Goal: Task Accomplishment & Management: Manage account settings

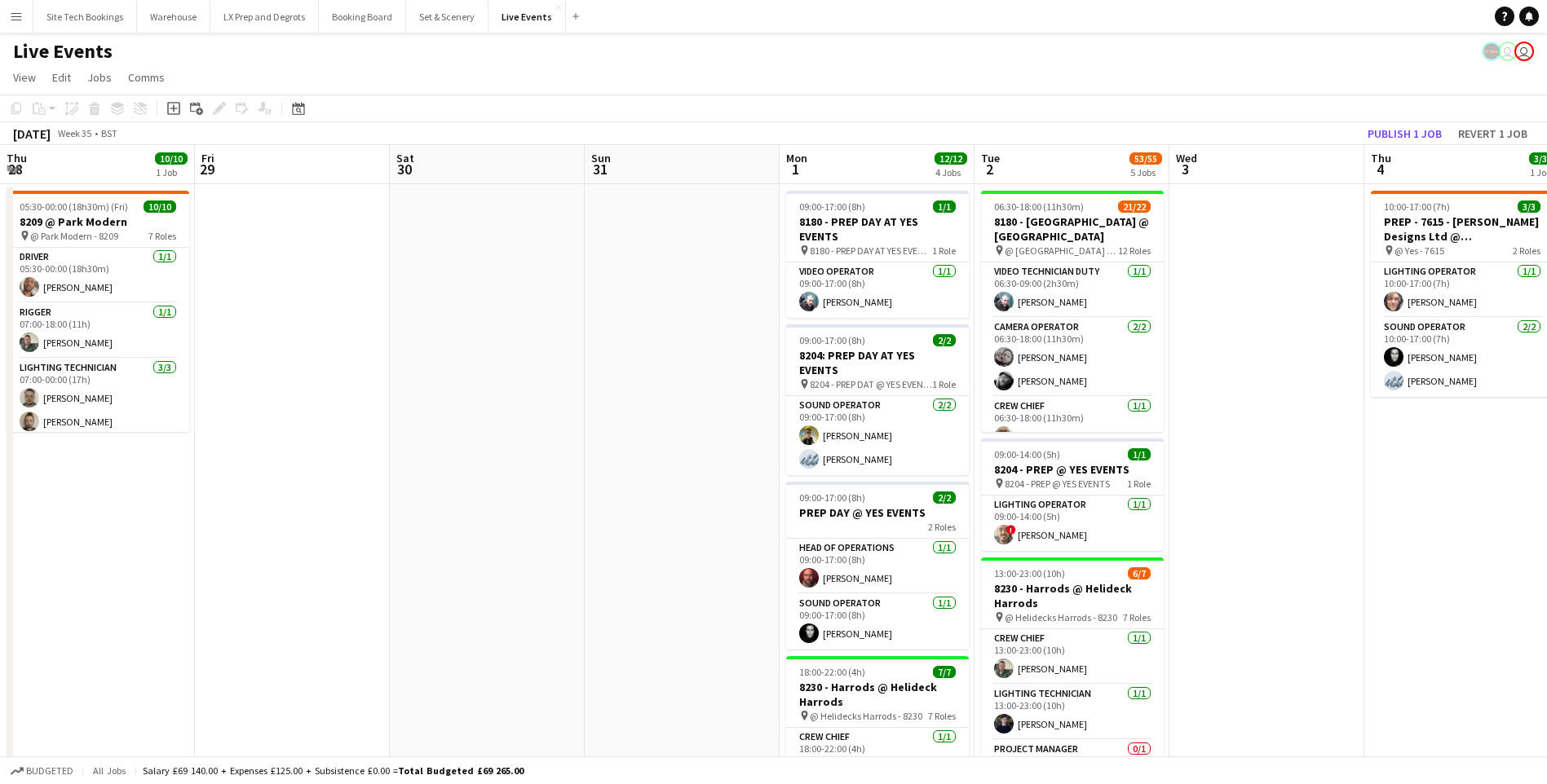
scroll to position [551, 0]
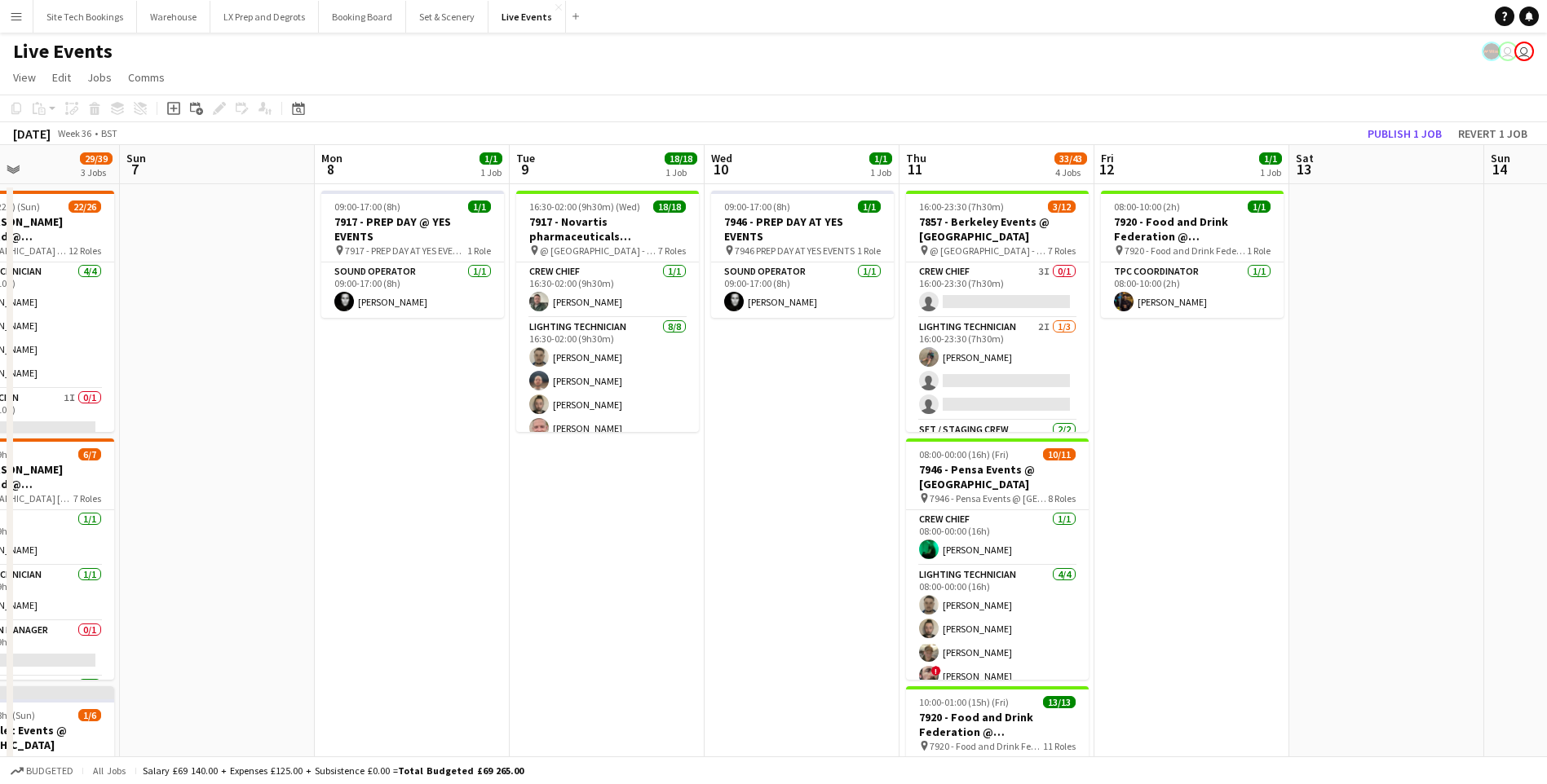
drag, startPoint x: 1211, startPoint y: 651, endPoint x: 57, endPoint y: 639, distance: 1154.1
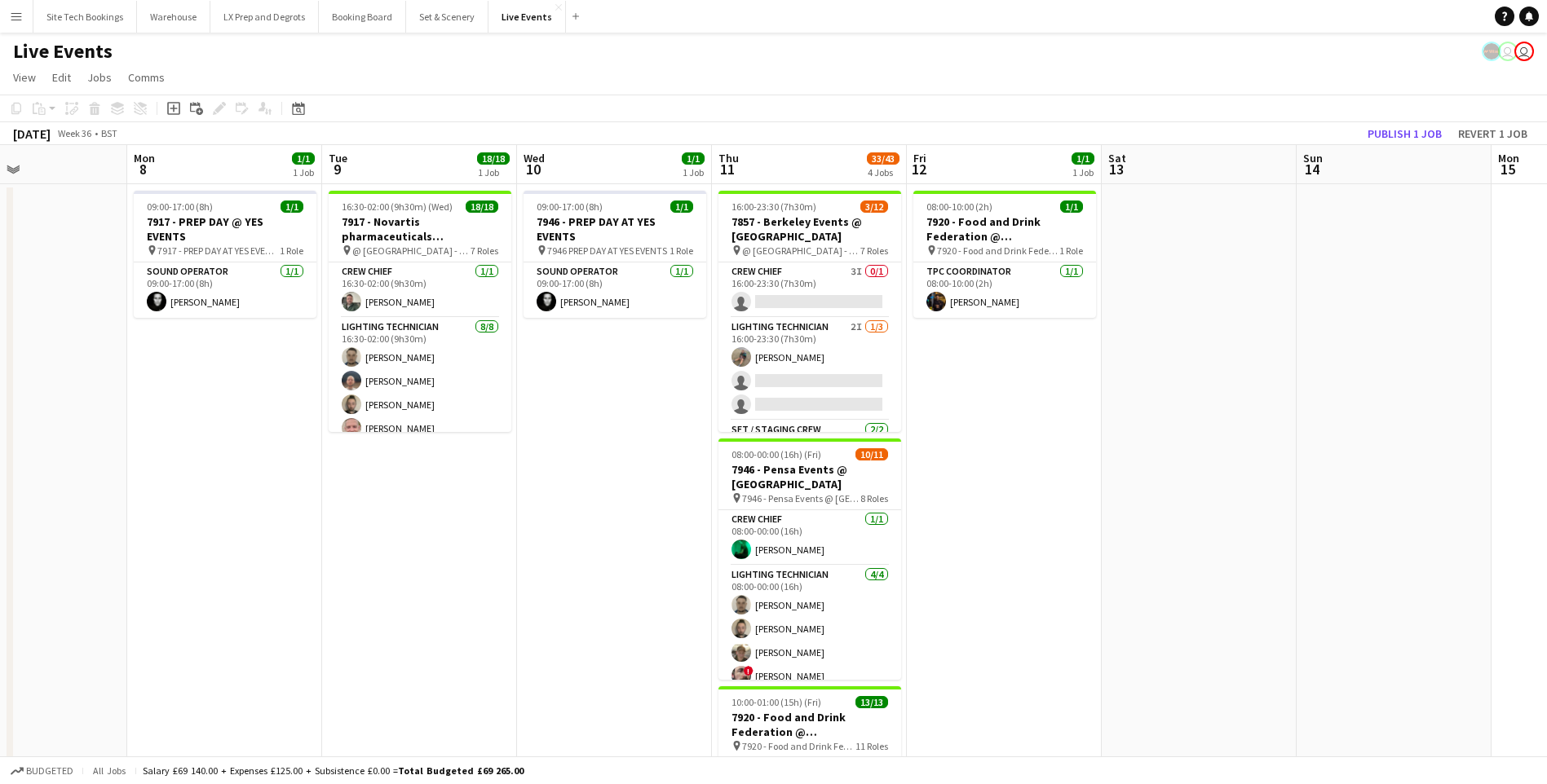
scroll to position [0, 627]
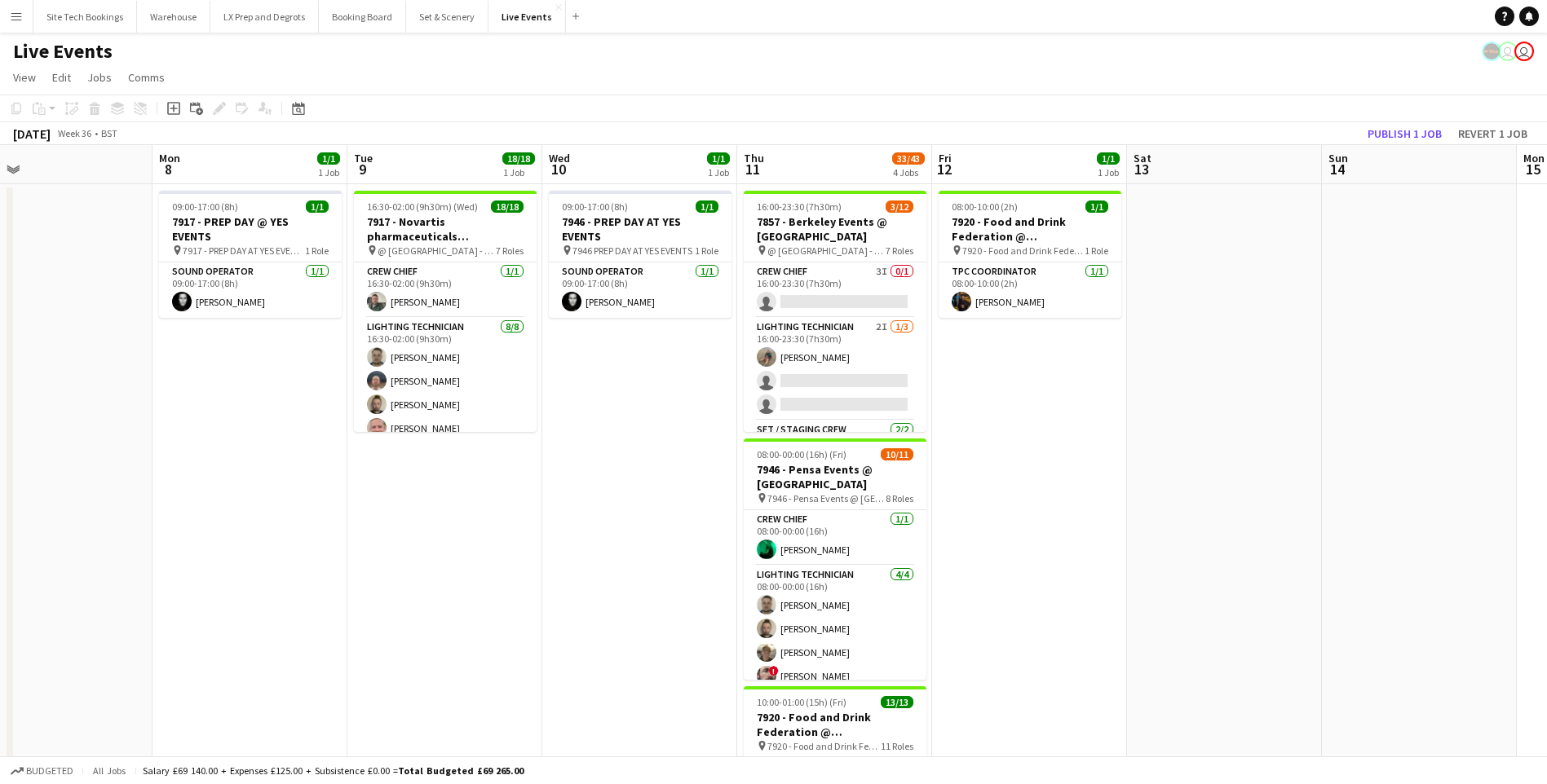
drag, startPoint x: 980, startPoint y: 523, endPoint x: 637, endPoint y: 524, distance: 343.0
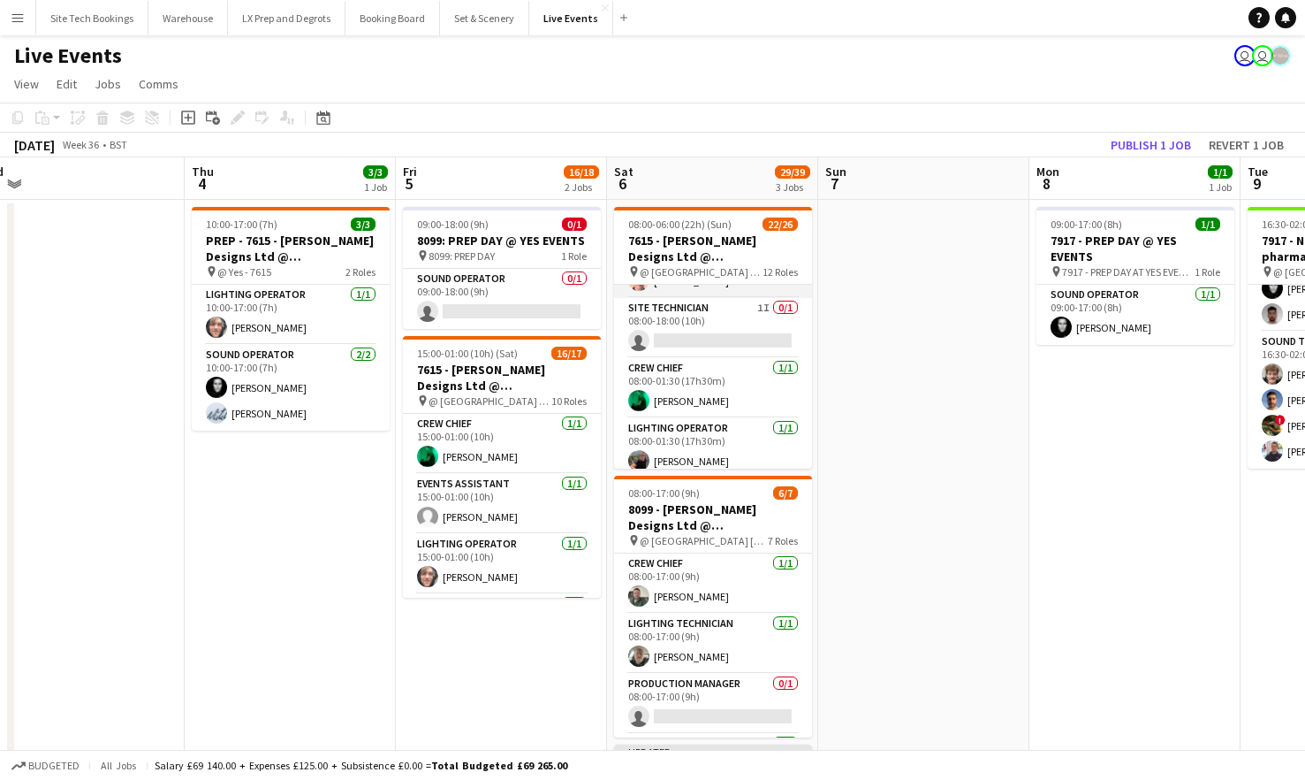
scroll to position [152, 0]
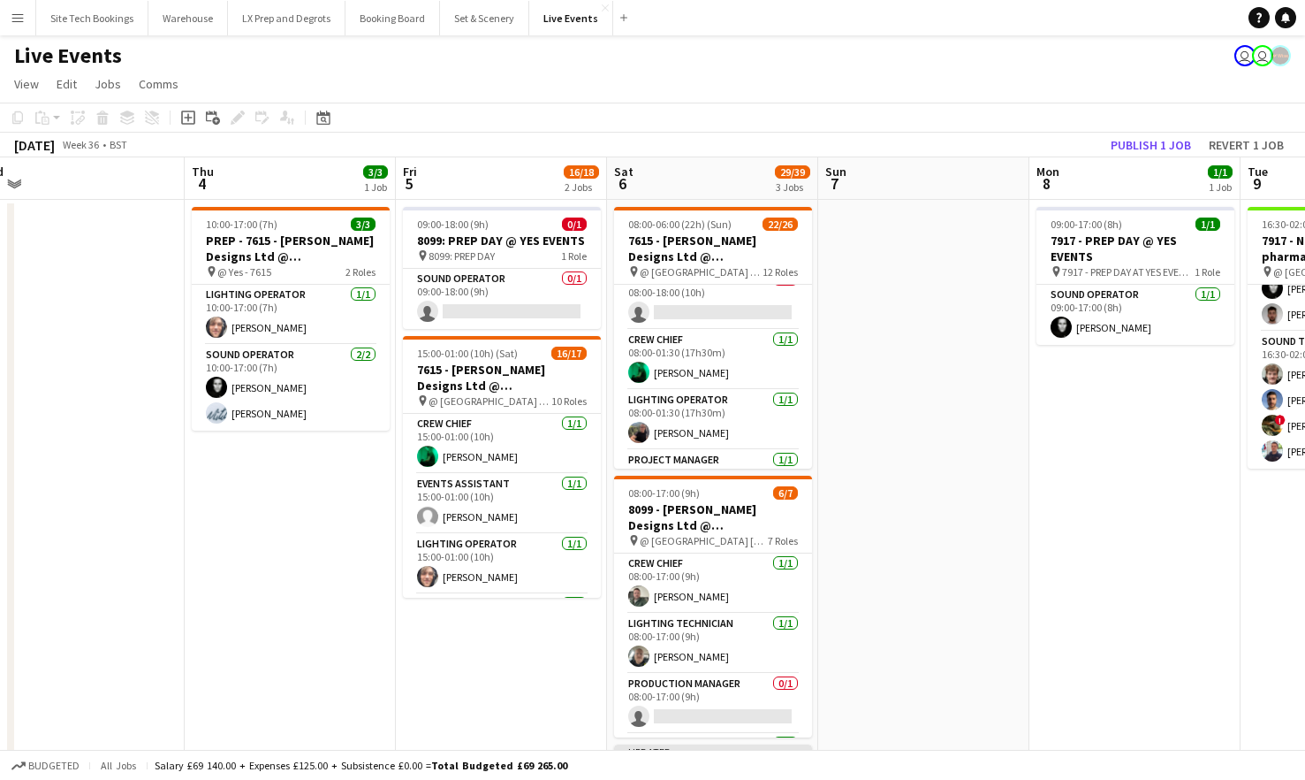
click at [723, 372] on app-card-role "Crew Chief [DATE] 08:00-01:30 (17h30m) [PERSON_NAME]" at bounding box center [713, 360] width 198 height 60
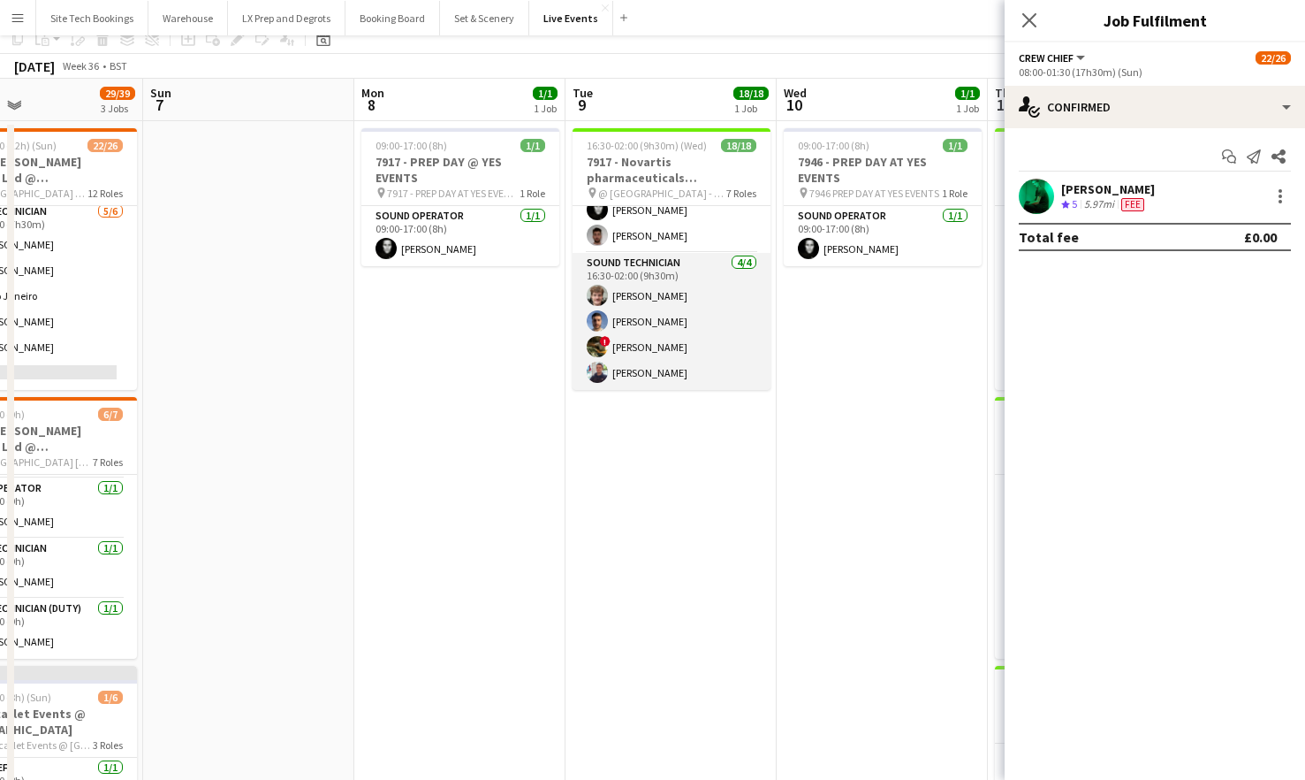
scroll to position [0, 0]
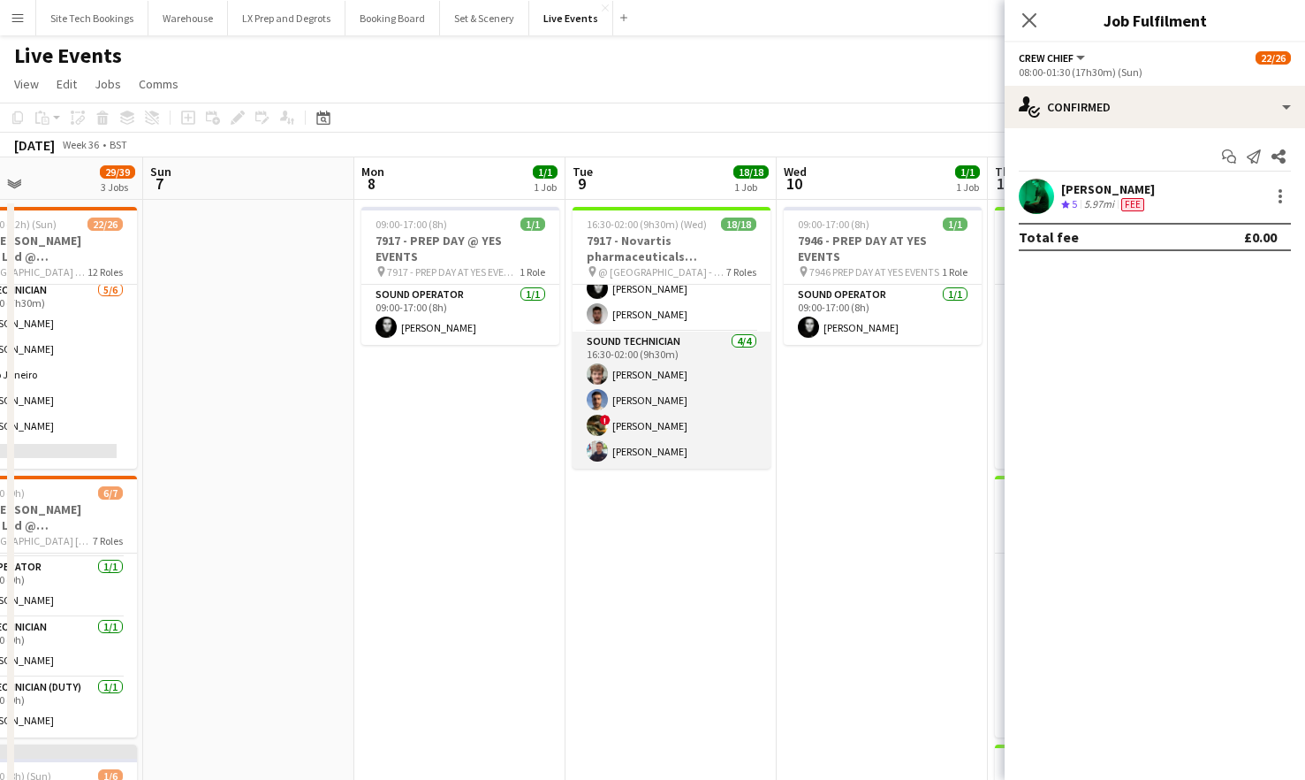
click at [694, 380] on app-card-role "Sound Technician [DATE] 16:30-02:00 (9h30m) [PERSON_NAME] [PERSON_NAME] ! [PERS…" at bounding box center [672, 399] width 198 height 137
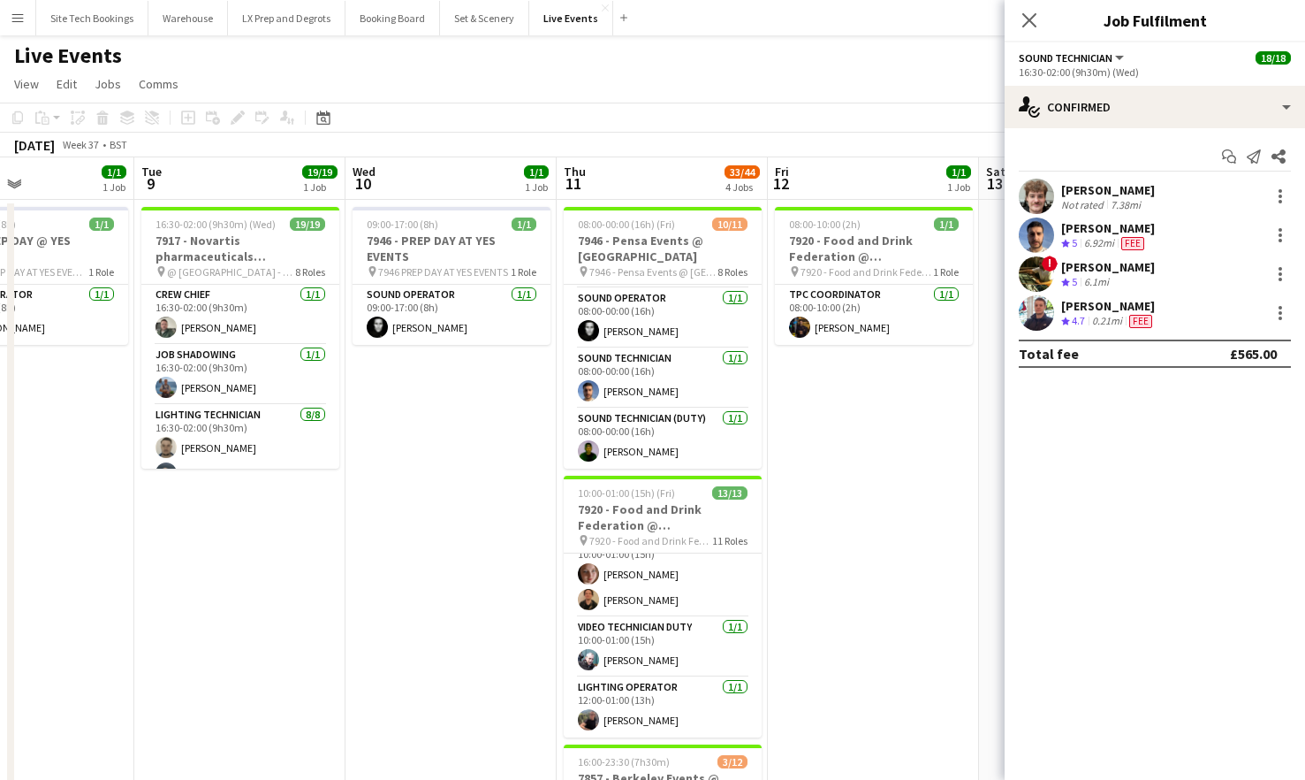
drag, startPoint x: 658, startPoint y: 515, endPoint x: 970, endPoint y: 617, distance: 328.1
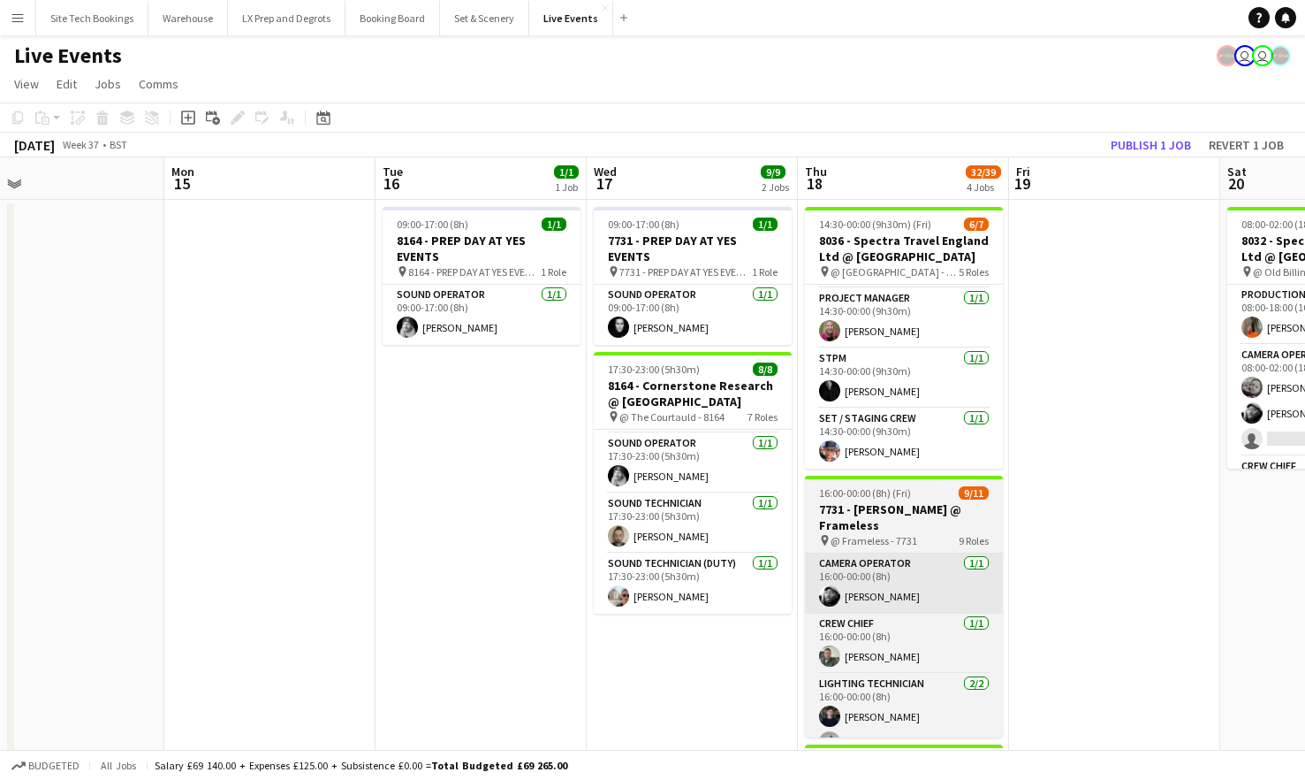
click at [925, 521] on h3 "7731 - [PERSON_NAME] @ Frameless" at bounding box center [904, 517] width 198 height 32
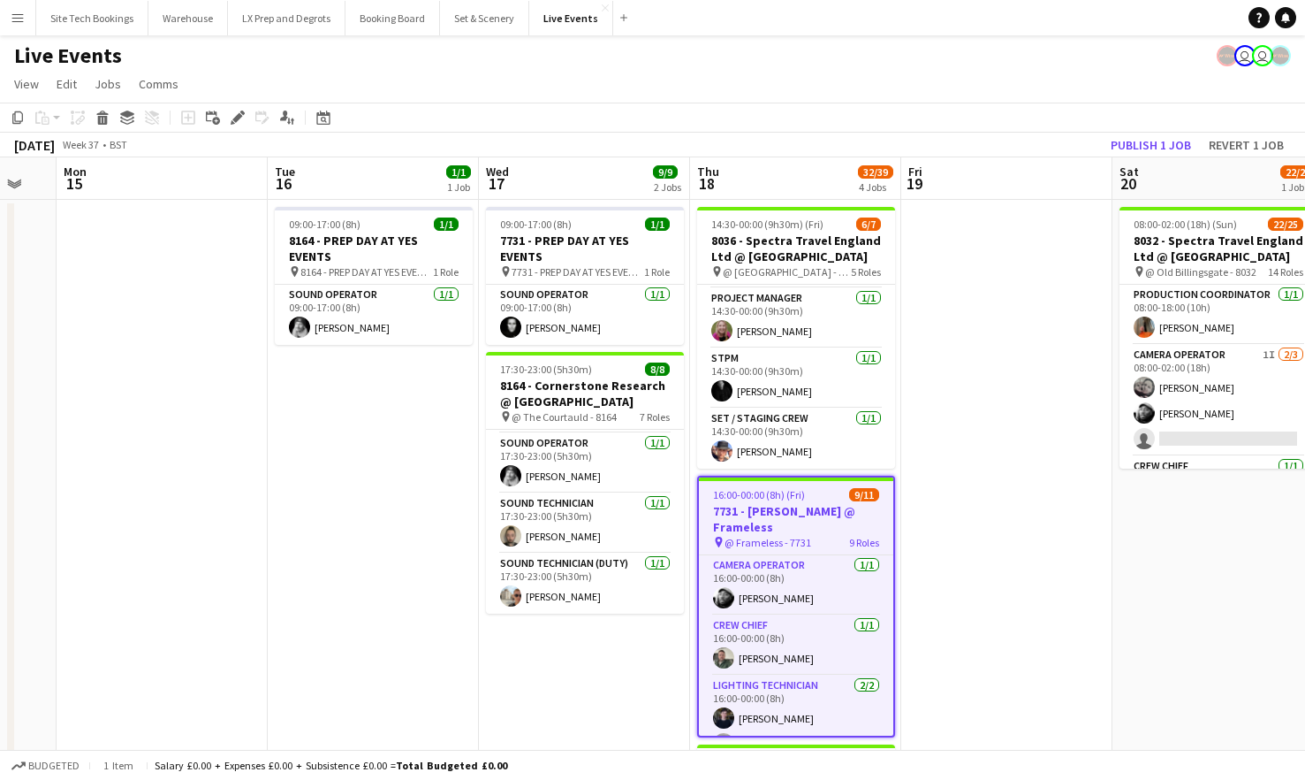
scroll to position [0, 587]
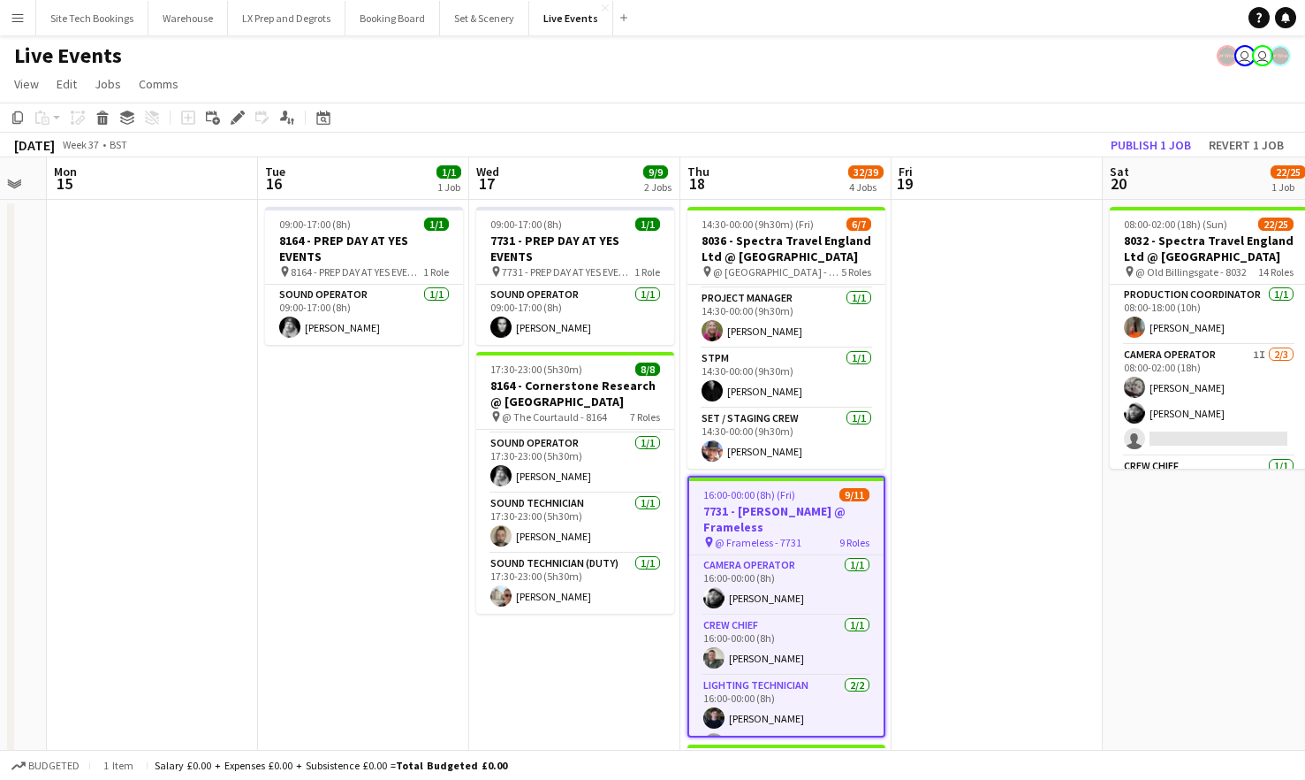
drag, startPoint x: 1115, startPoint y: 636, endPoint x: 997, endPoint y: 655, distance: 119.0
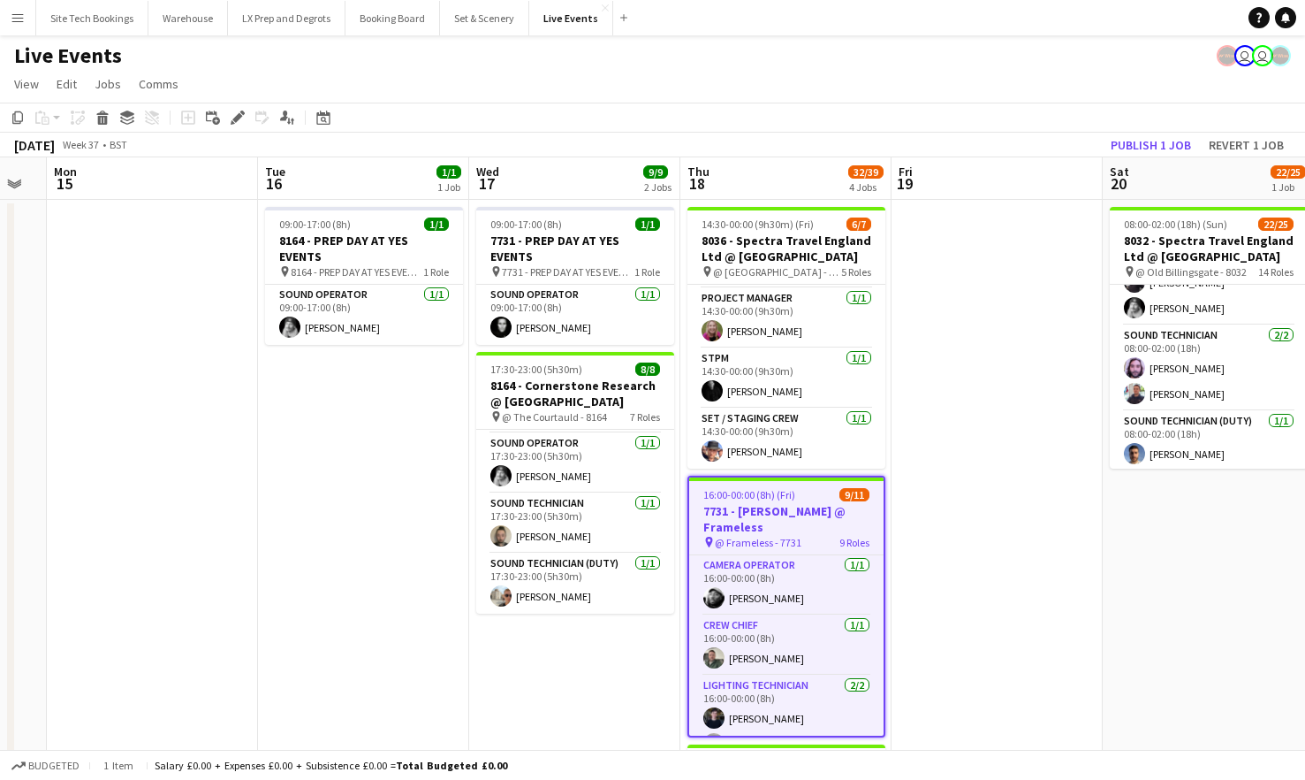
scroll to position [773, 0]
click at [1216, 339] on app-card-role "Sound Technician [DATE] 08:00-02:00 (18h) [PERSON_NAME] [PERSON_NAME]" at bounding box center [1209, 360] width 198 height 86
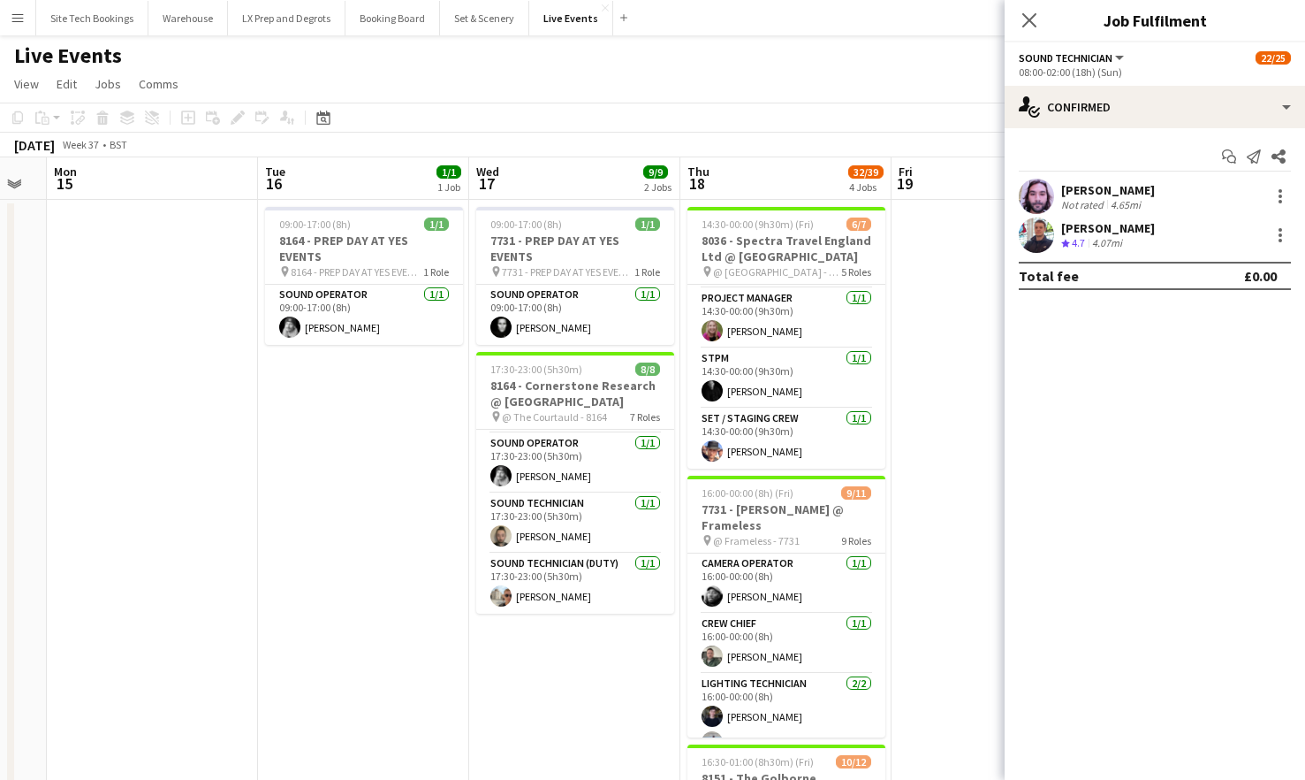
scroll to position [803, 0]
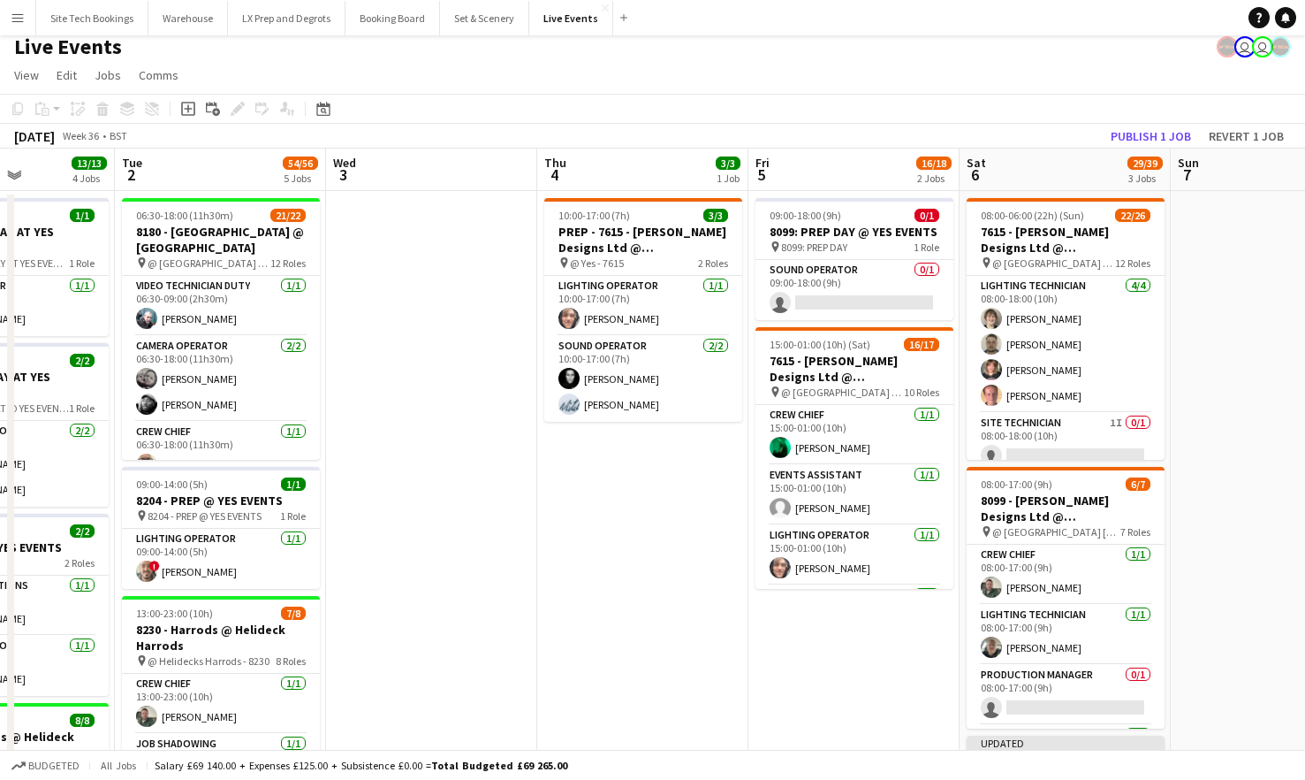
scroll to position [0, 0]
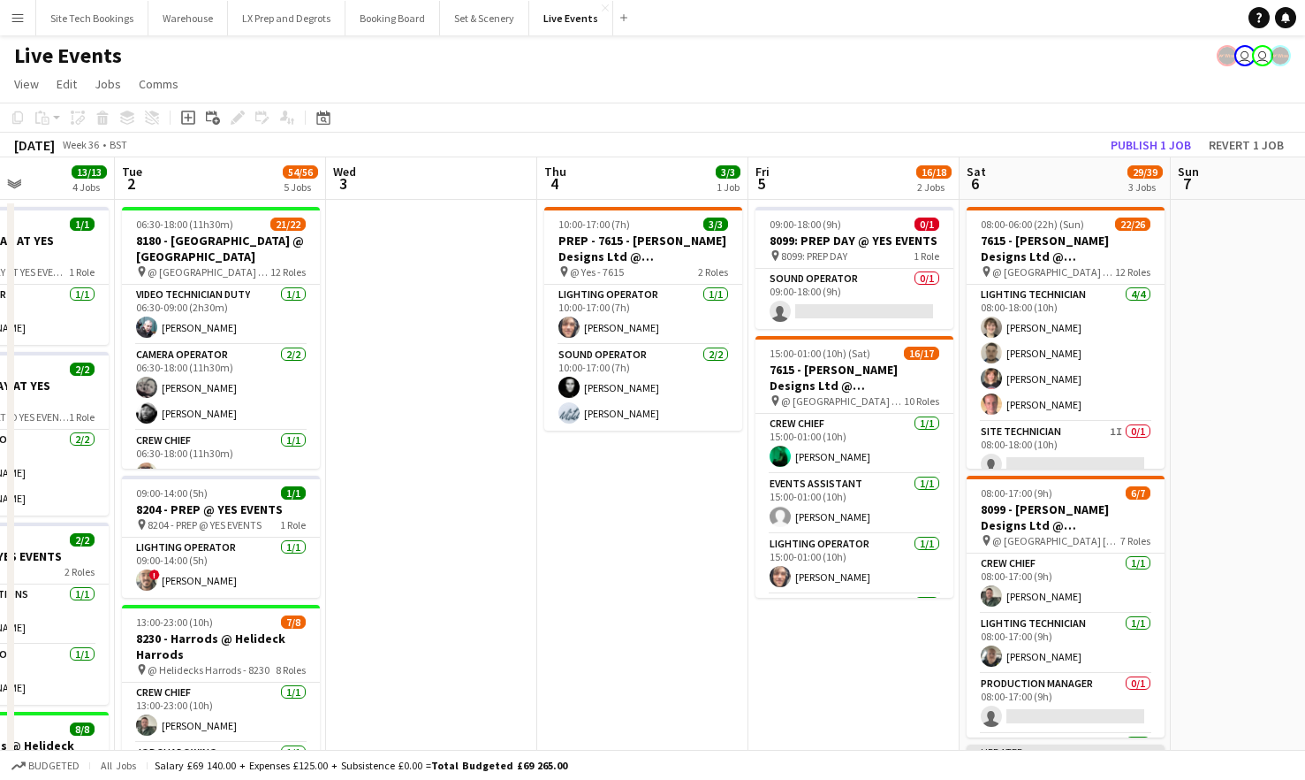
drag, startPoint x: 886, startPoint y: 435, endPoint x: 652, endPoint y: 525, distance: 251.0
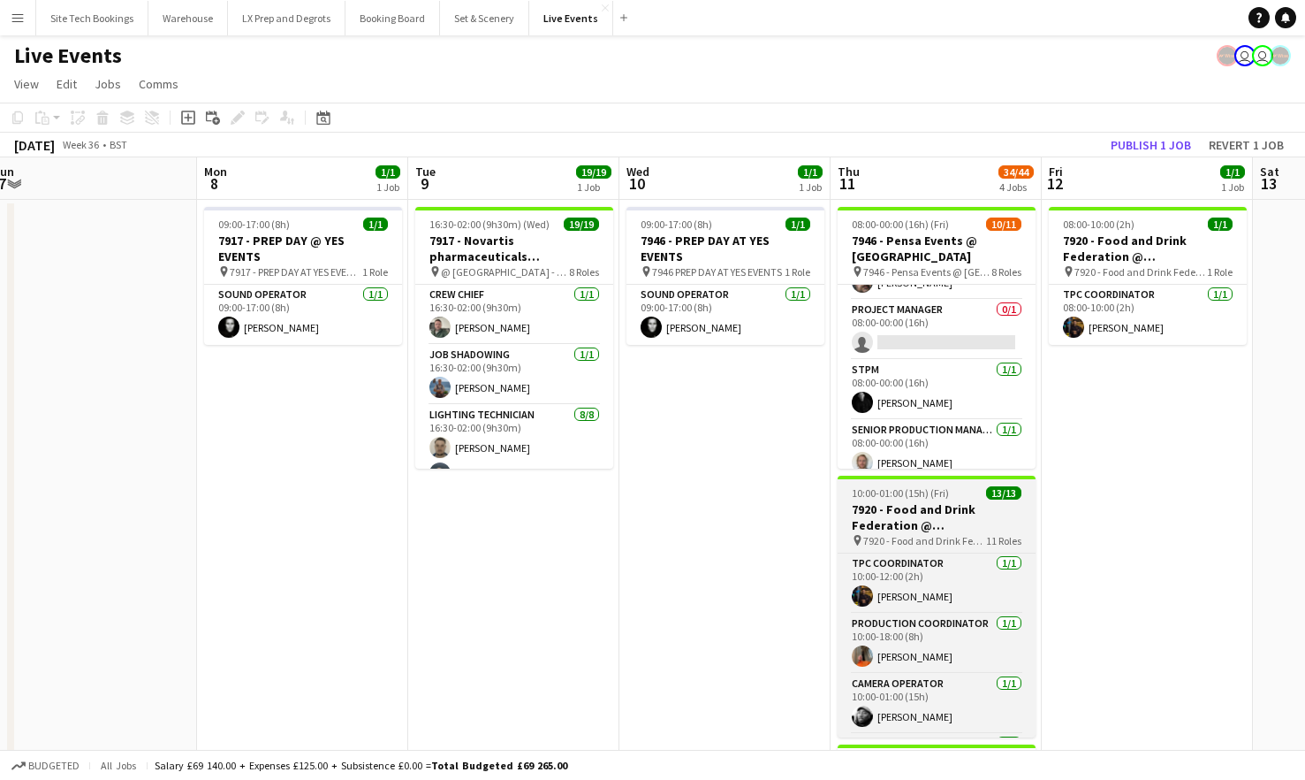
scroll to position [181, 0]
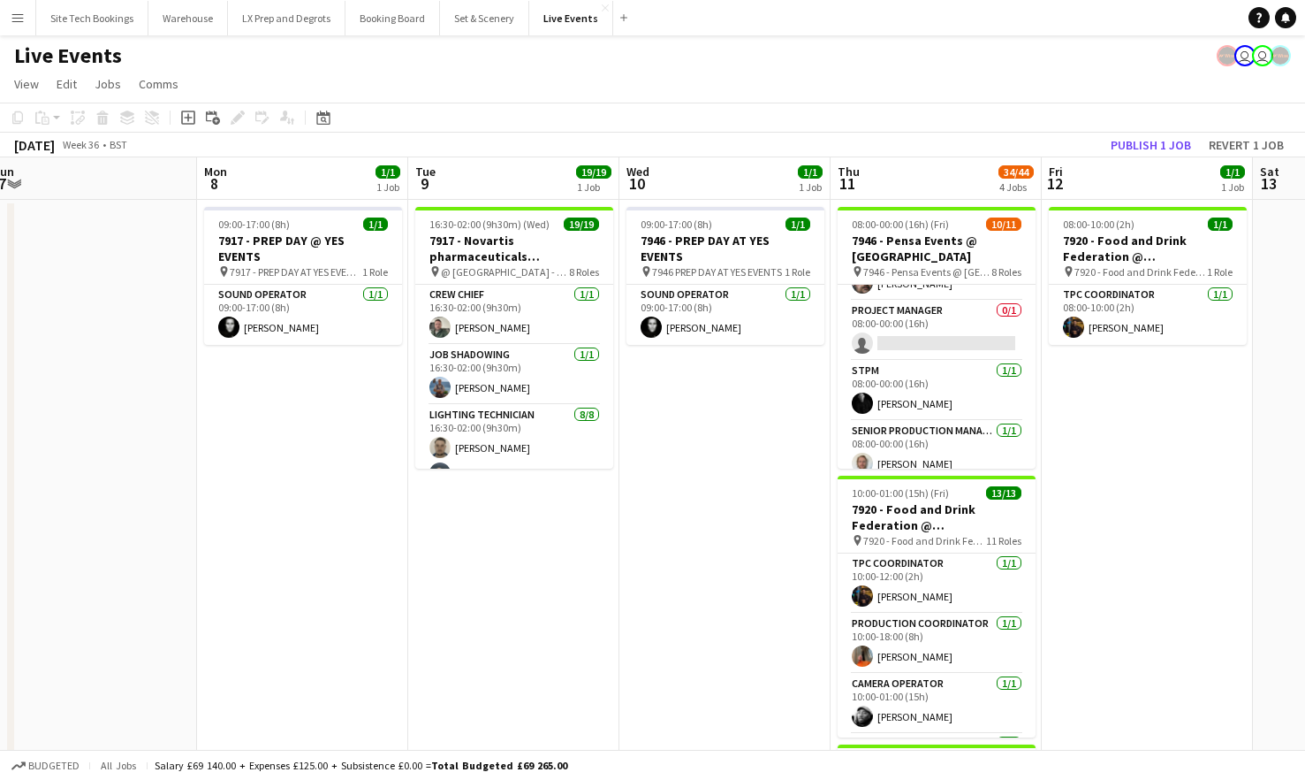
drag, startPoint x: 916, startPoint y: 428, endPoint x: 1160, endPoint y: 559, distance: 277.6
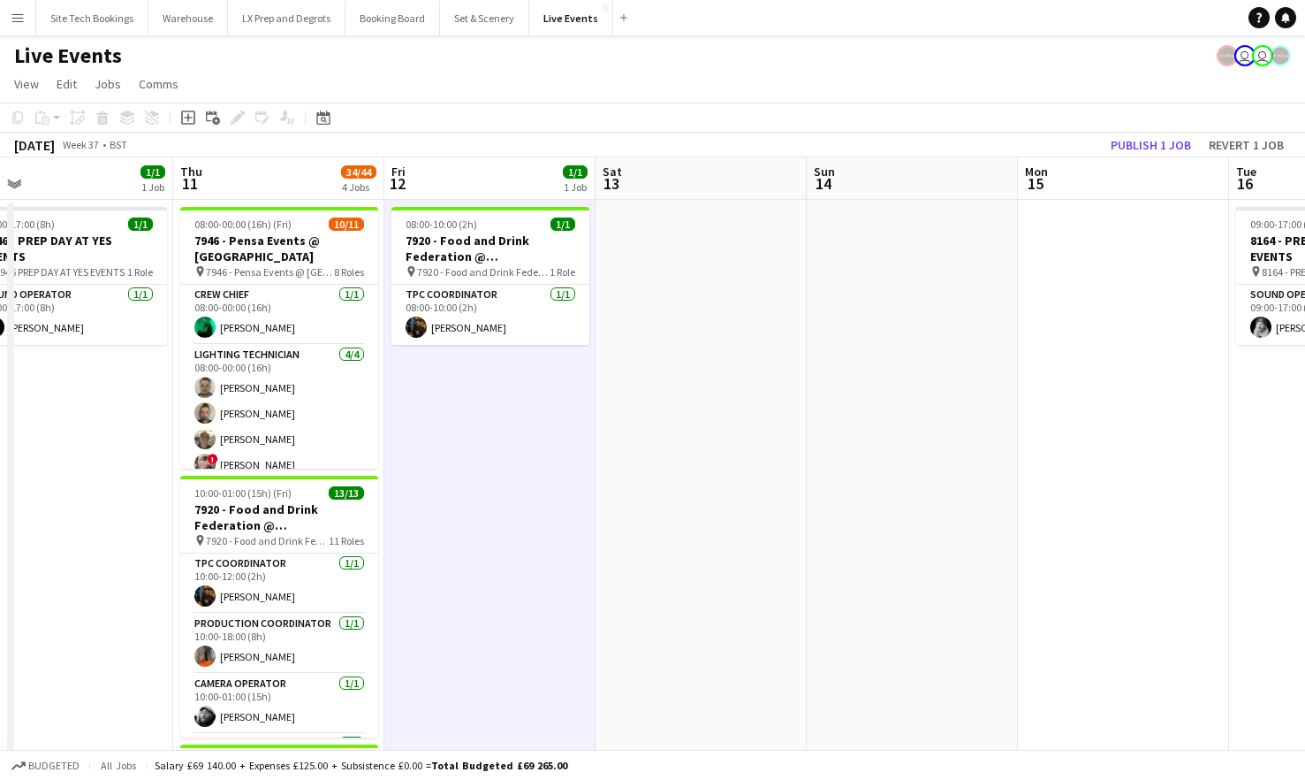
scroll to position [0, 517]
